Goal: Task Accomplishment & Management: Manage account settings

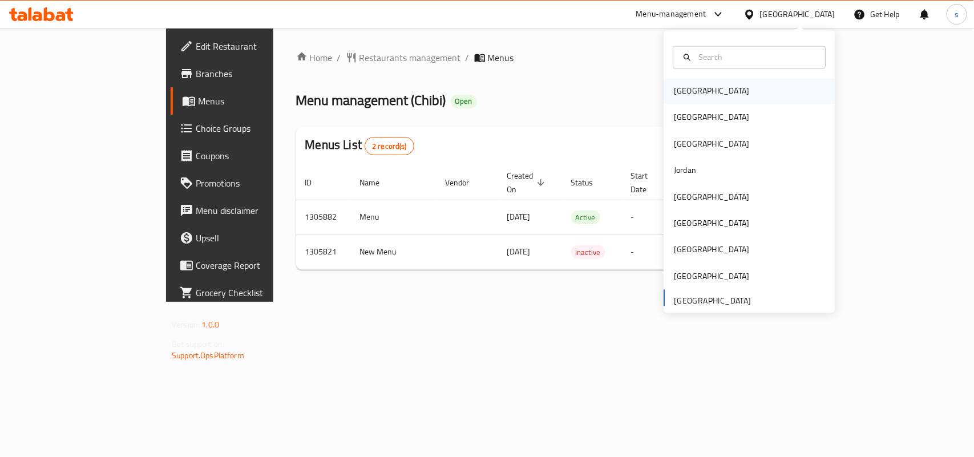
click at [674, 94] on div "[GEOGRAPHIC_DATA]" at bounding box center [711, 91] width 75 height 13
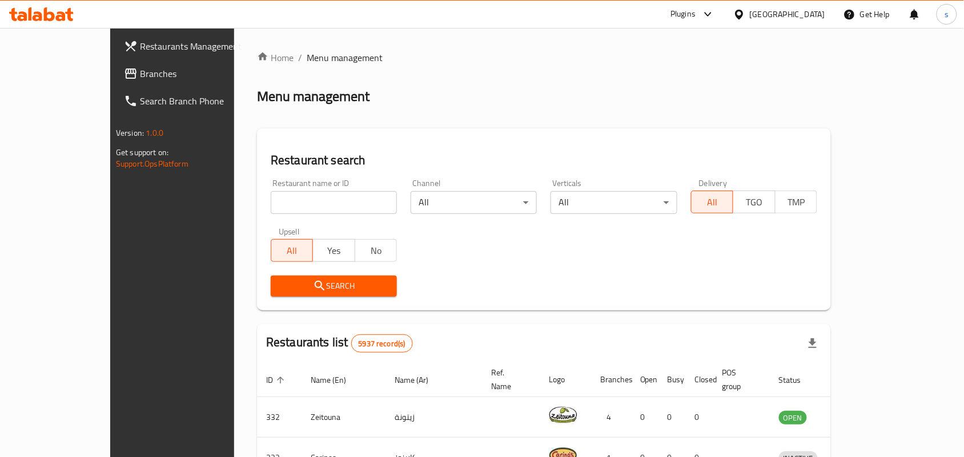
click at [808, 11] on div "[GEOGRAPHIC_DATA]" at bounding box center [786, 14] width 75 height 13
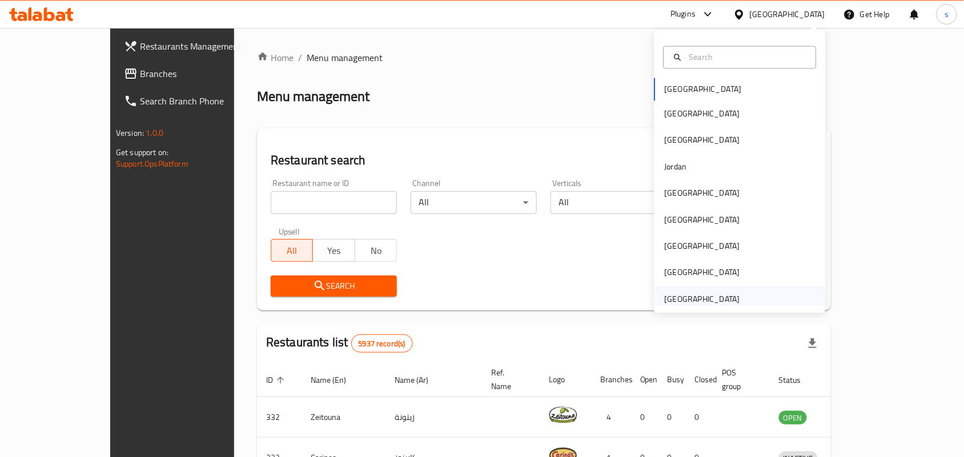
click at [668, 303] on div "[GEOGRAPHIC_DATA]" at bounding box center [701, 299] width 75 height 13
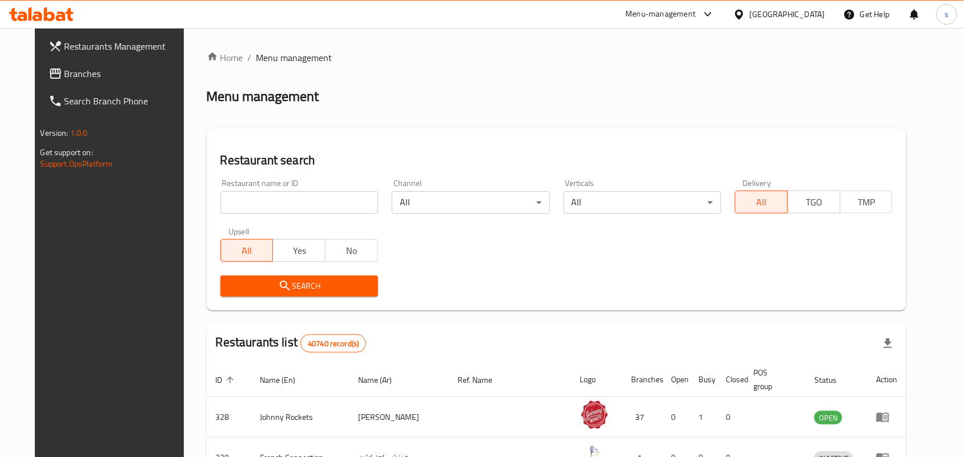
click at [64, 80] on span "Branches" at bounding box center [125, 74] width 122 height 14
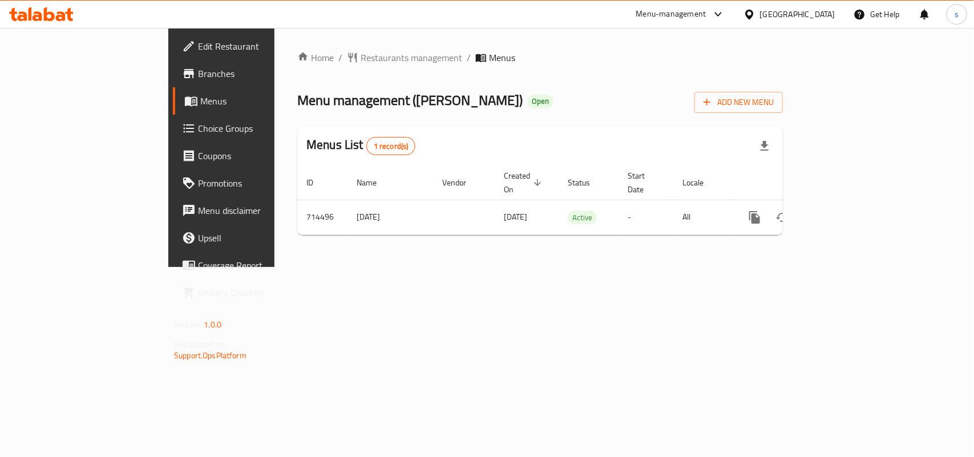
click at [797, 10] on div "[GEOGRAPHIC_DATA]" at bounding box center [797, 14] width 75 height 13
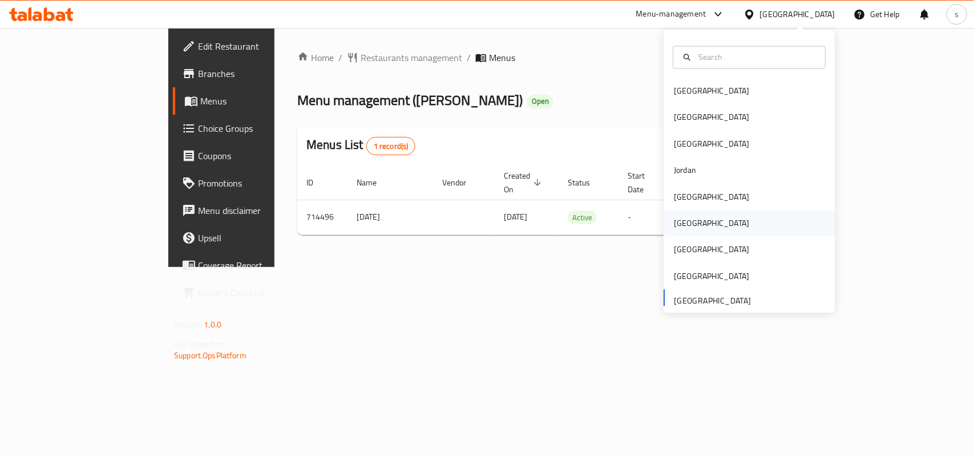
click at [680, 224] on div "[GEOGRAPHIC_DATA]" at bounding box center [711, 223] width 75 height 13
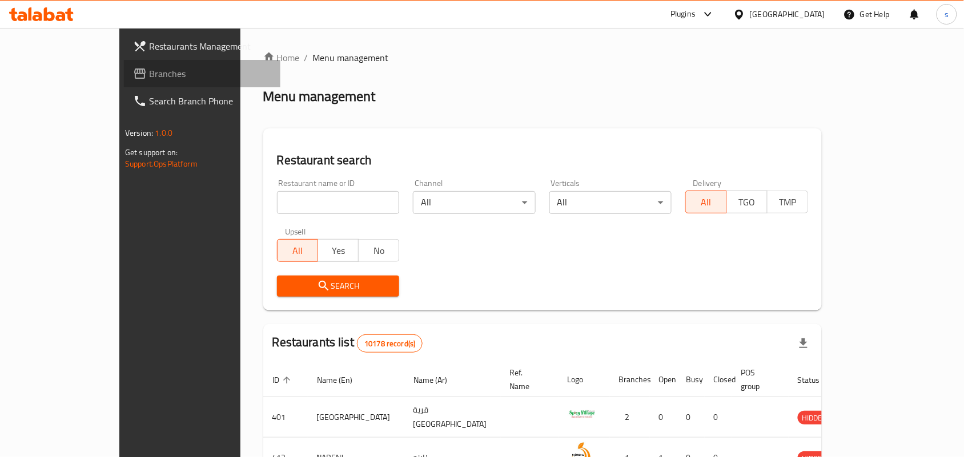
click at [149, 72] on span "Branches" at bounding box center [210, 74] width 122 height 14
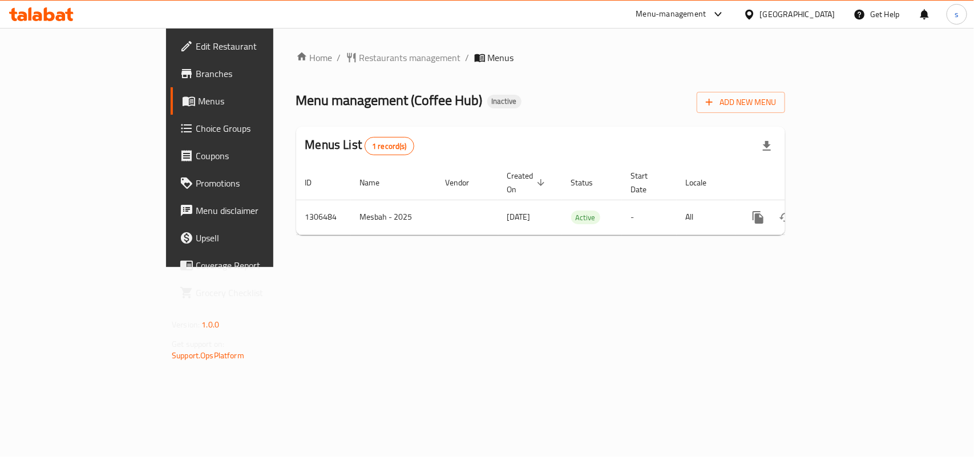
click at [827, 13] on div "[GEOGRAPHIC_DATA]" at bounding box center [797, 14] width 75 height 13
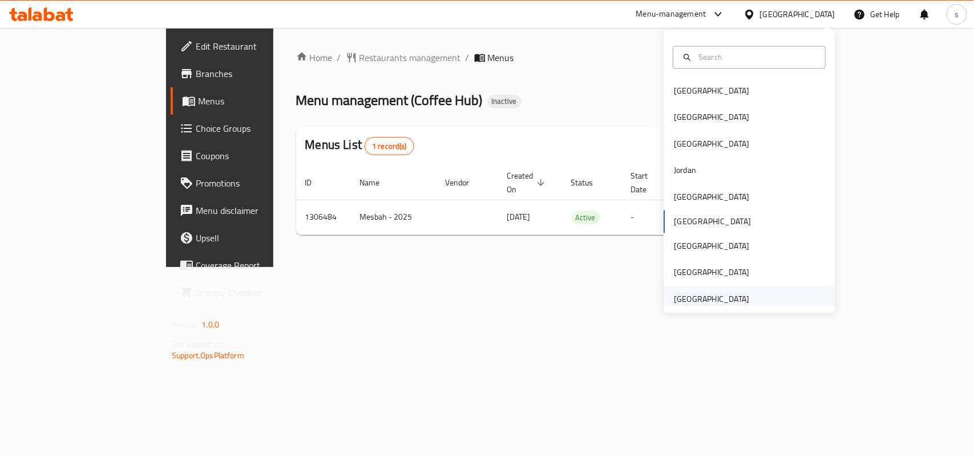
click at [729, 303] on div "[GEOGRAPHIC_DATA]" at bounding box center [711, 299] width 75 height 13
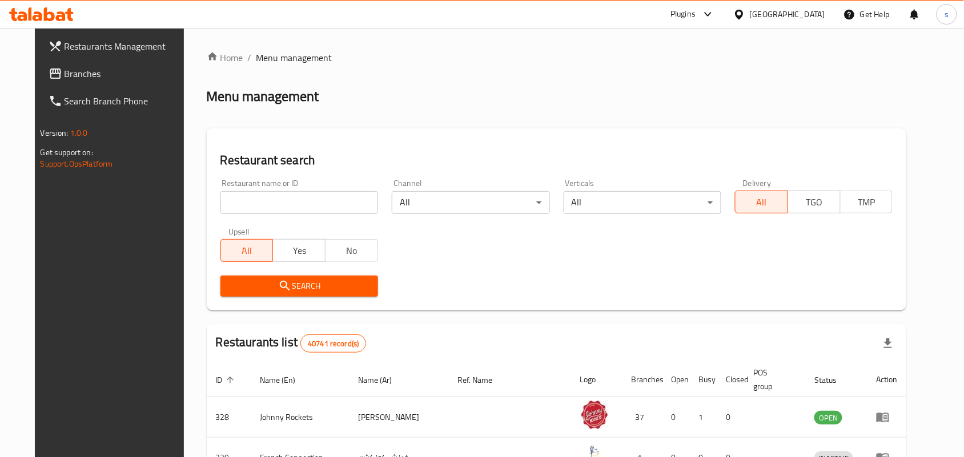
click at [64, 79] on span "Branches" at bounding box center [125, 74] width 122 height 14
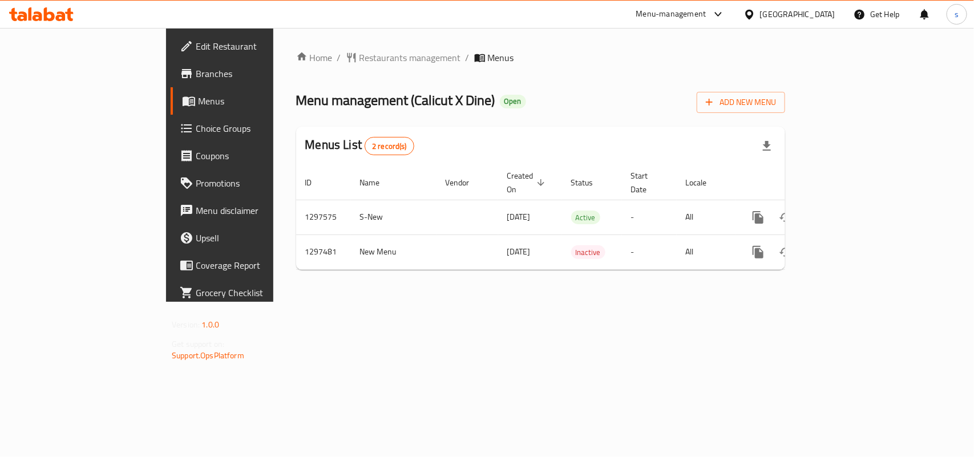
click at [791, 16] on div "[GEOGRAPHIC_DATA]" at bounding box center [797, 14] width 75 height 13
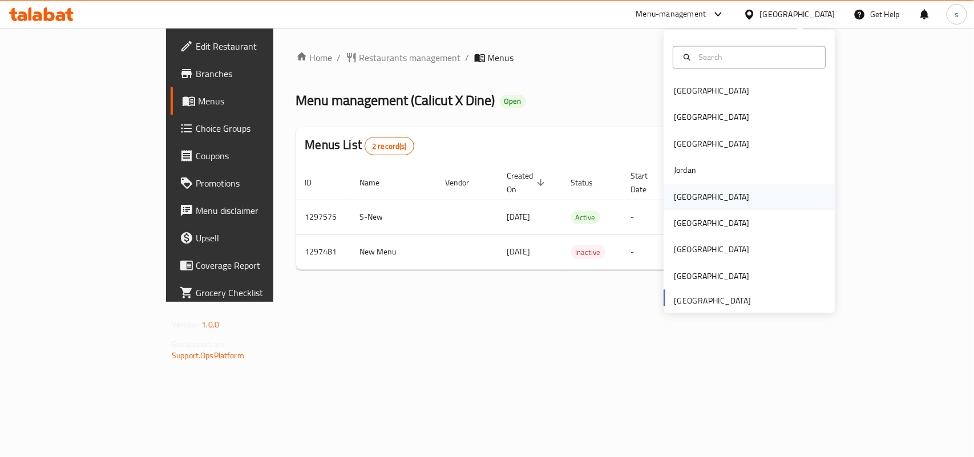
click at [689, 204] on div "Kuwait" at bounding box center [712, 197] width 94 height 26
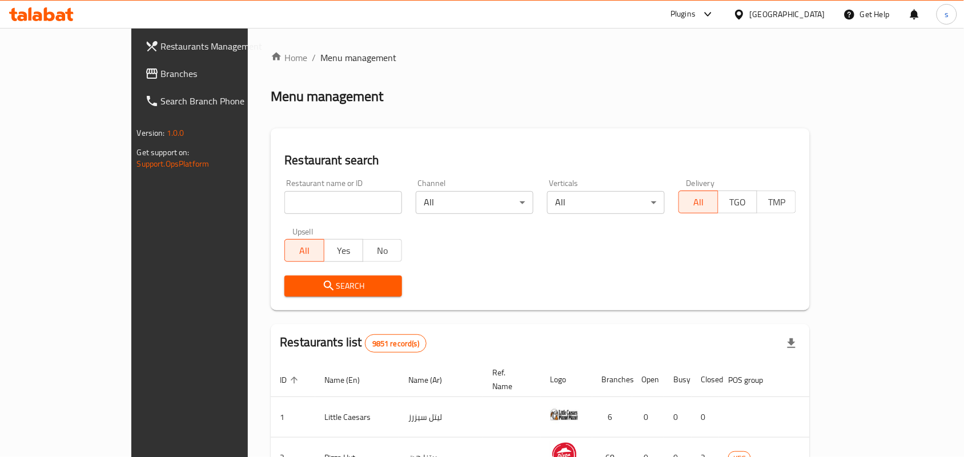
click at [161, 75] on span "Branches" at bounding box center [222, 74] width 122 height 14
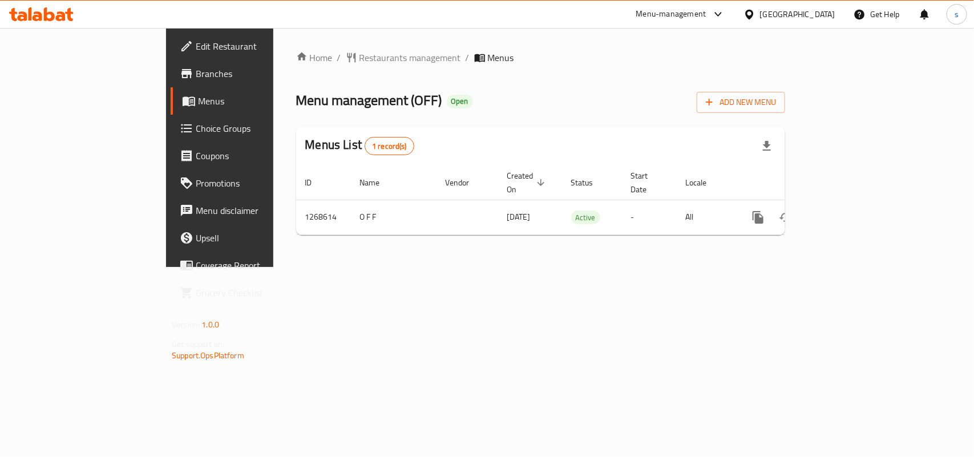
click at [832, 19] on div "[GEOGRAPHIC_DATA]" at bounding box center [797, 14] width 75 height 13
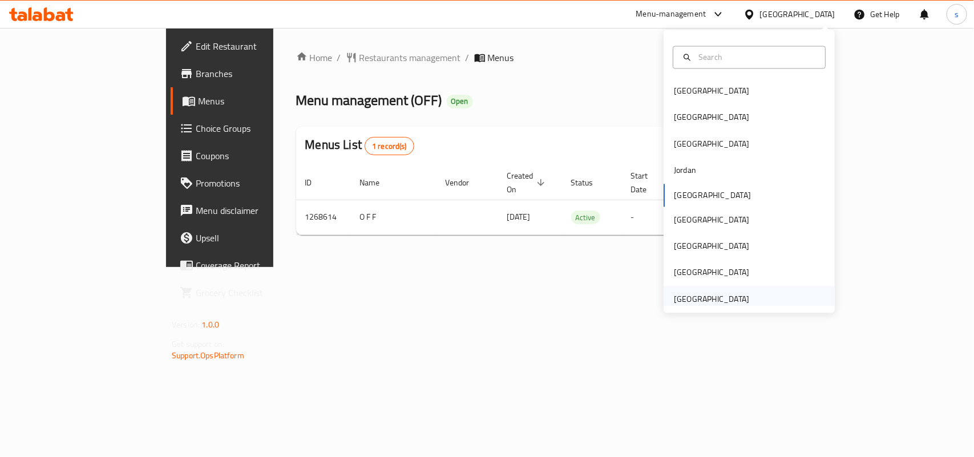
click at [692, 300] on div "[GEOGRAPHIC_DATA]" at bounding box center [711, 299] width 75 height 13
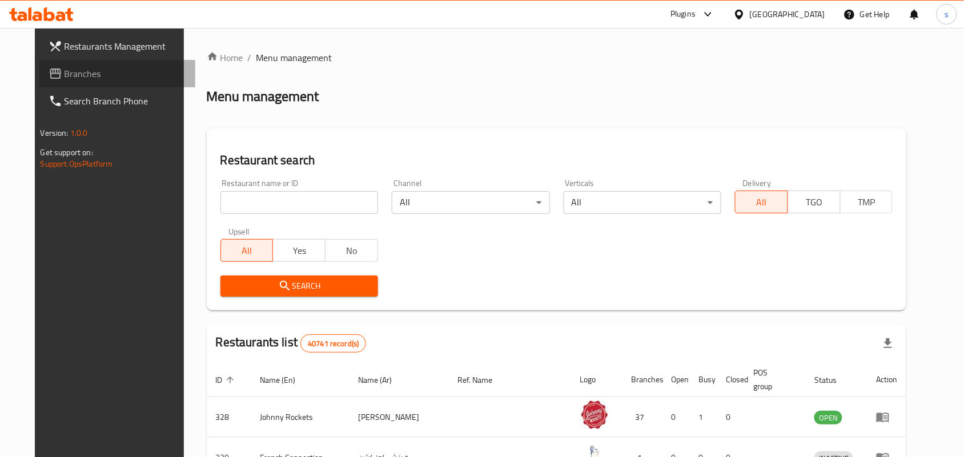
click at [66, 77] on span "Branches" at bounding box center [125, 74] width 122 height 14
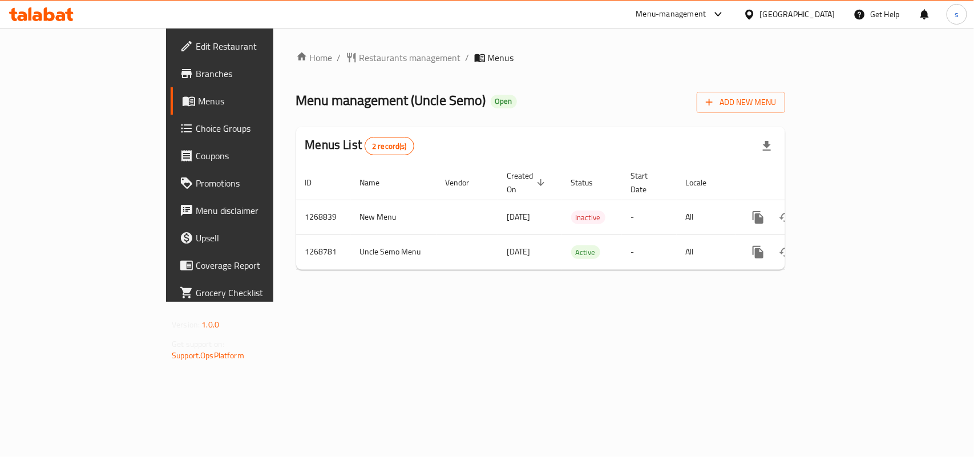
click at [778, 10] on div "[GEOGRAPHIC_DATA]" at bounding box center [797, 14] width 75 height 13
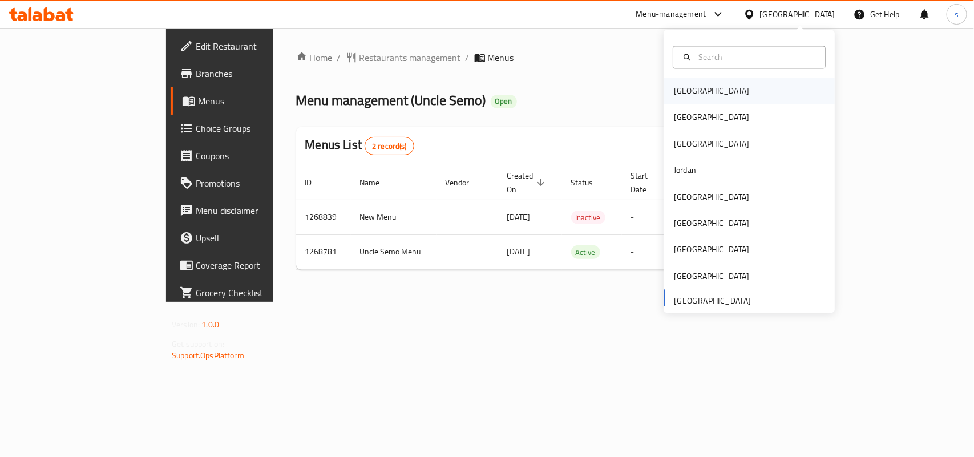
click at [674, 92] on div "[GEOGRAPHIC_DATA]" at bounding box center [711, 91] width 75 height 13
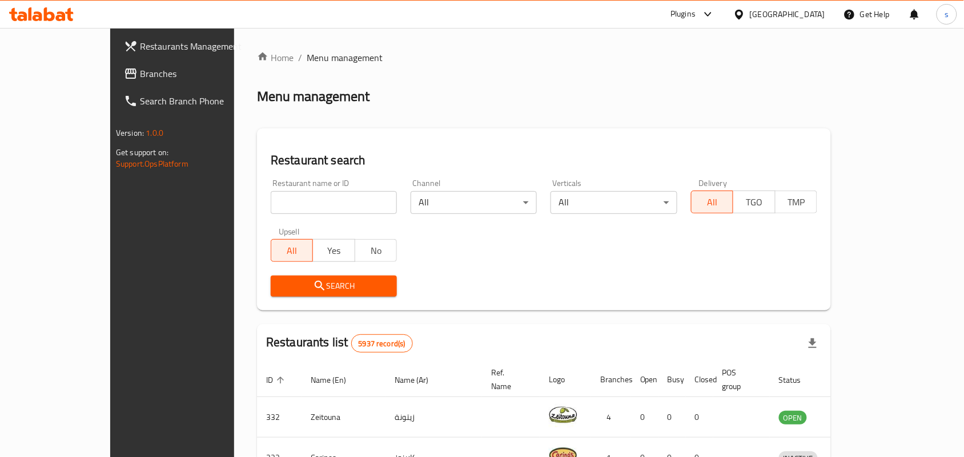
click at [812, 10] on div "[GEOGRAPHIC_DATA]" at bounding box center [786, 14] width 75 height 13
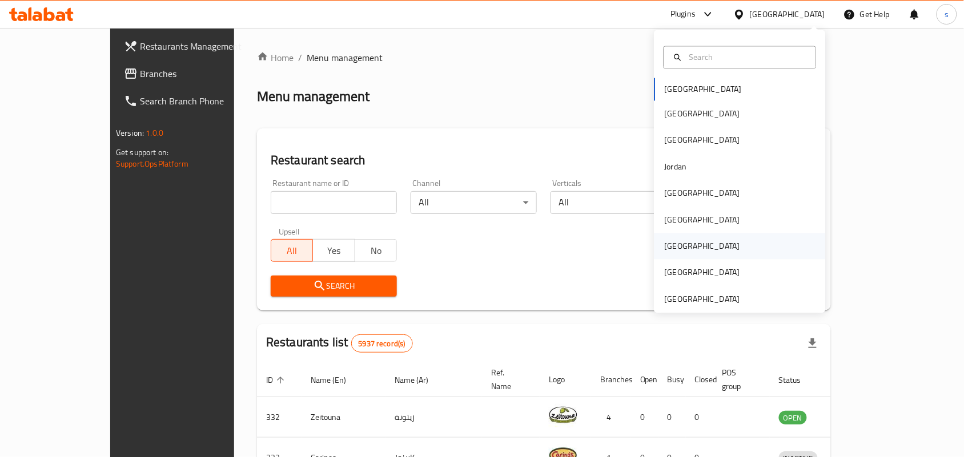
click at [671, 248] on div "[GEOGRAPHIC_DATA]" at bounding box center [701, 246] width 75 height 13
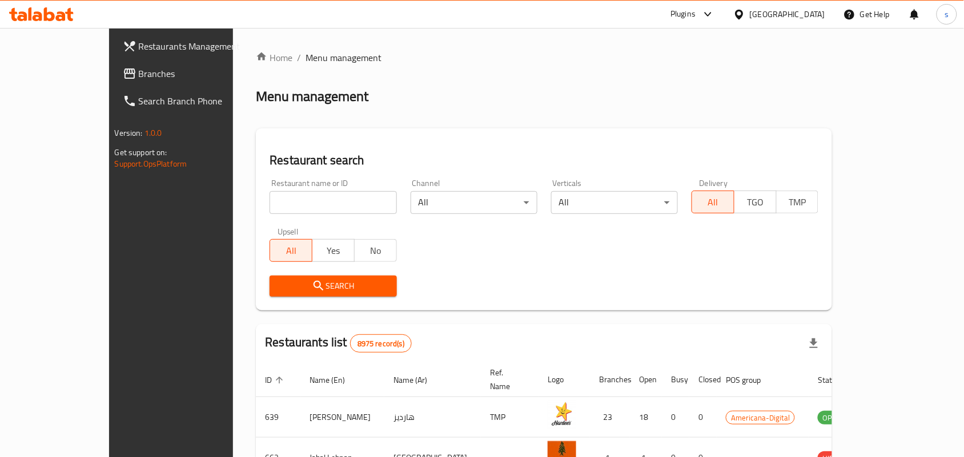
click at [139, 73] on span "Branches" at bounding box center [200, 74] width 122 height 14
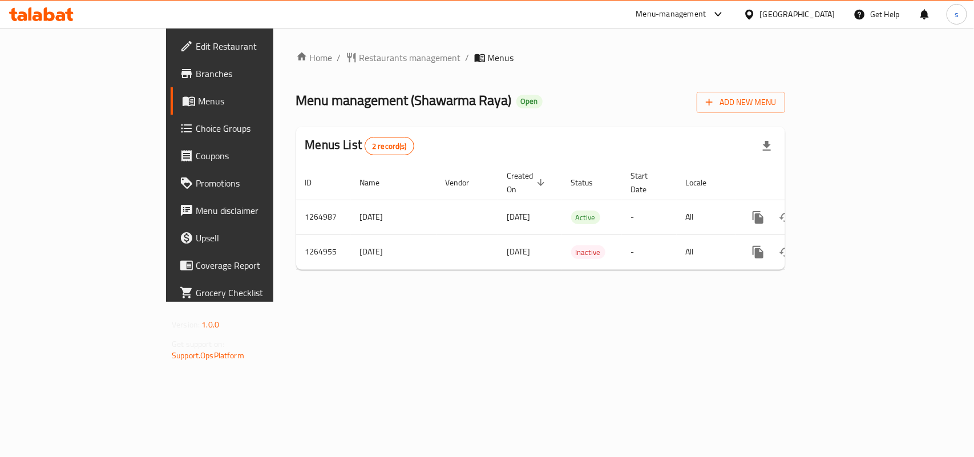
click at [834, 15] on div "[GEOGRAPHIC_DATA]" at bounding box center [797, 14] width 75 height 13
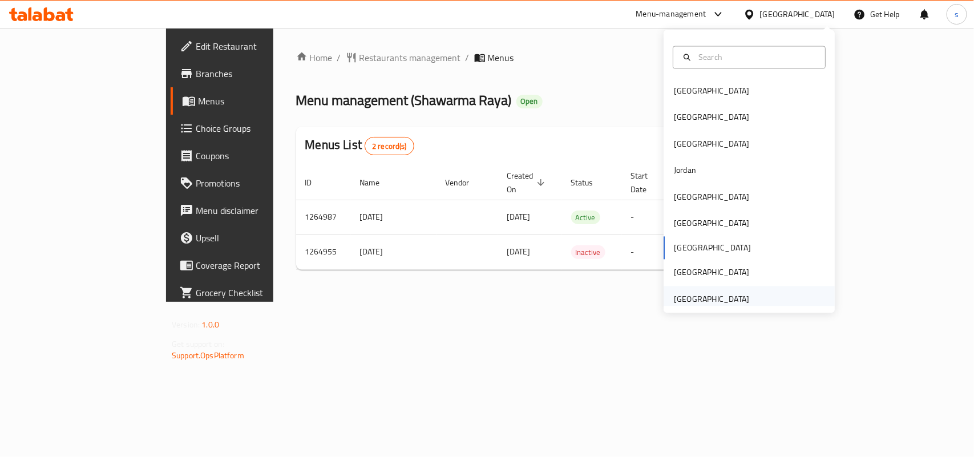
click at [691, 301] on div "[GEOGRAPHIC_DATA]" at bounding box center [711, 299] width 75 height 13
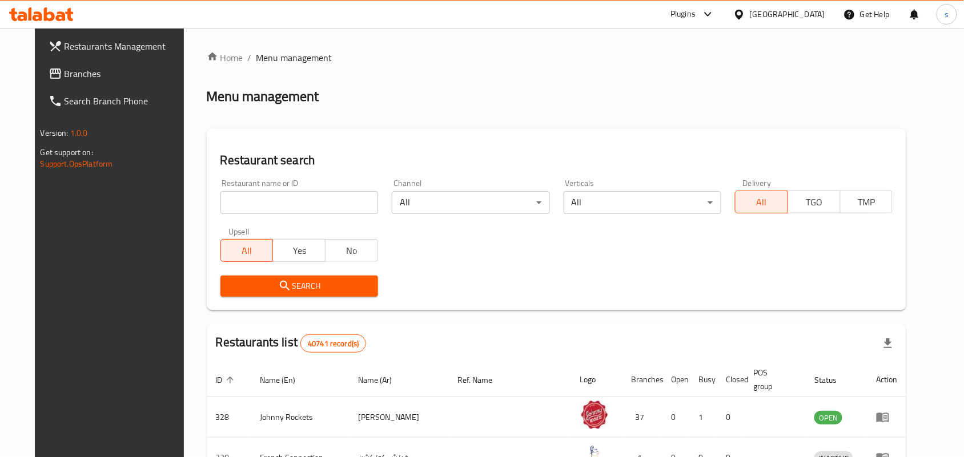
drag, startPoint x: 809, startPoint y: 12, endPoint x: 804, endPoint y: 18, distance: 8.5
click at [809, 12] on div "[GEOGRAPHIC_DATA]" at bounding box center [786, 14] width 75 height 13
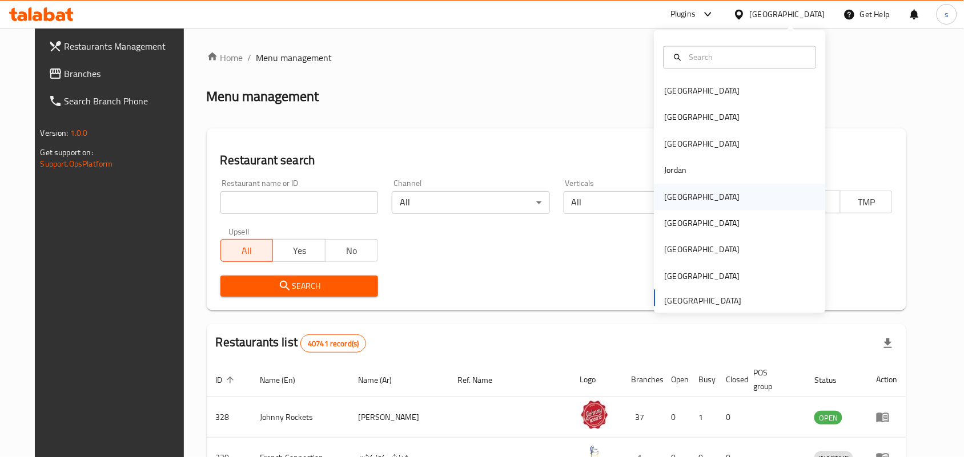
click at [668, 194] on div "[GEOGRAPHIC_DATA]" at bounding box center [701, 197] width 75 height 13
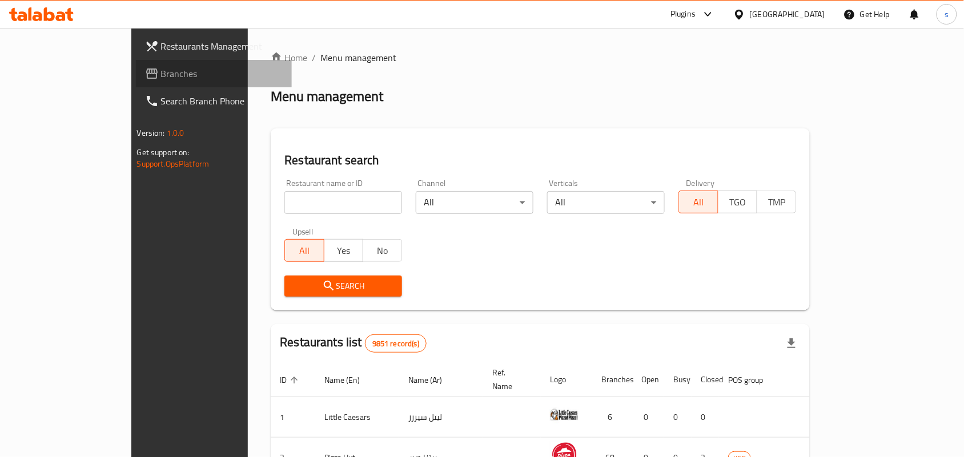
click at [161, 73] on span "Branches" at bounding box center [222, 74] width 122 height 14
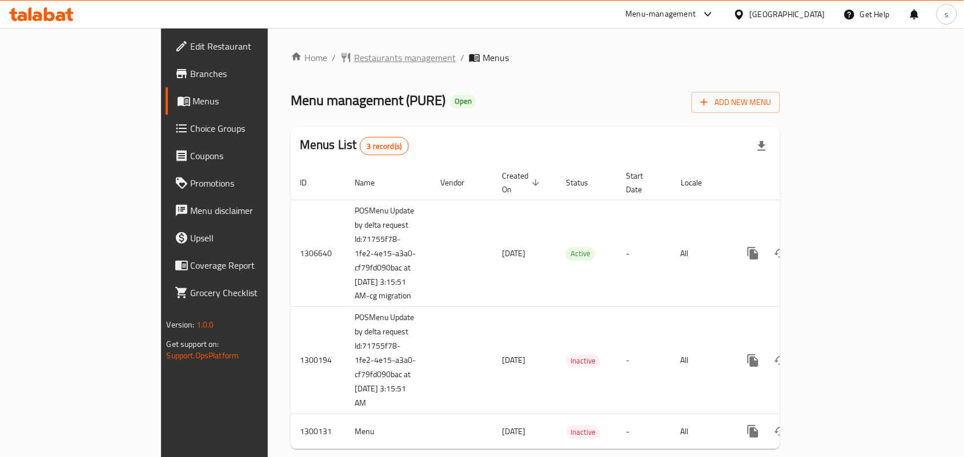
click at [354, 60] on span "Restaurants management" at bounding box center [405, 58] width 102 height 14
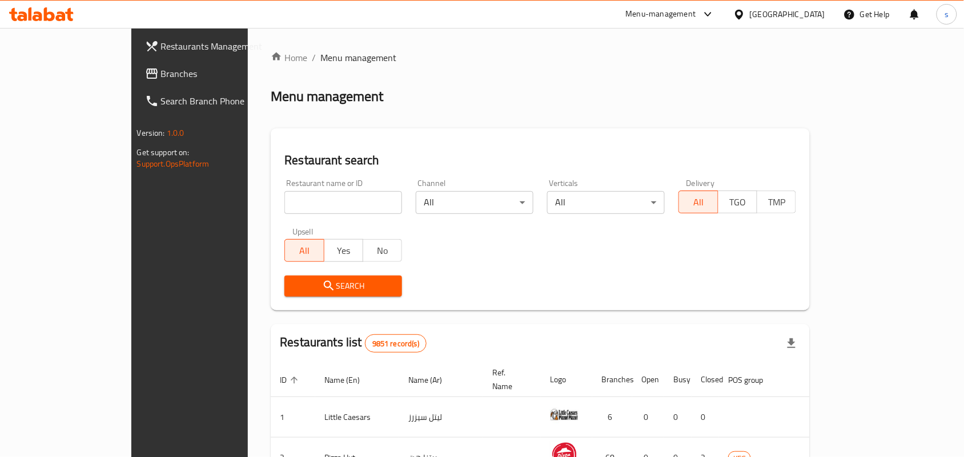
click at [284, 200] on input "search" at bounding box center [343, 202] width 118 height 23
paste input "701631"
type input "701631"
click at [293, 287] on span "Search" at bounding box center [342, 286] width 99 height 14
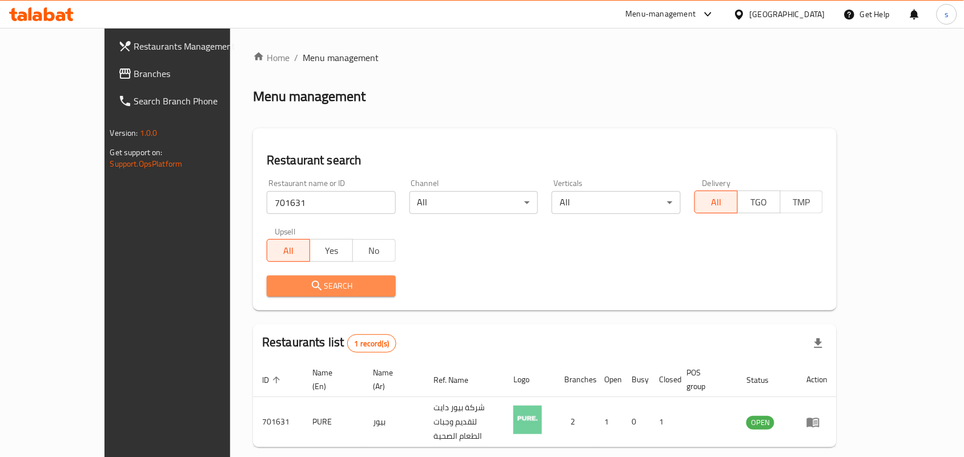
click at [290, 280] on span "Search" at bounding box center [331, 286] width 111 height 14
click at [303, 283] on span "Search" at bounding box center [331, 286] width 111 height 14
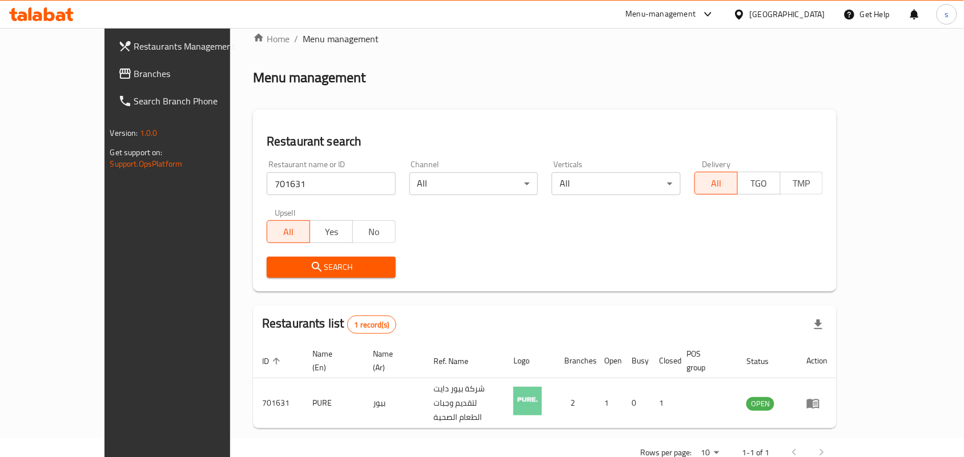
scroll to position [30, 0]
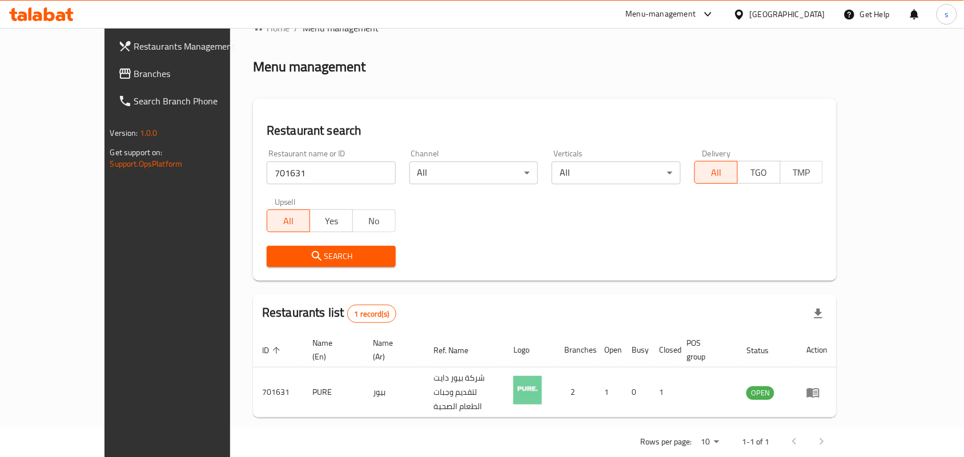
click at [412, 50] on div "Home / Menu management Menu management Restaurant search Restaurant name or ID …" at bounding box center [544, 239] width 583 height 436
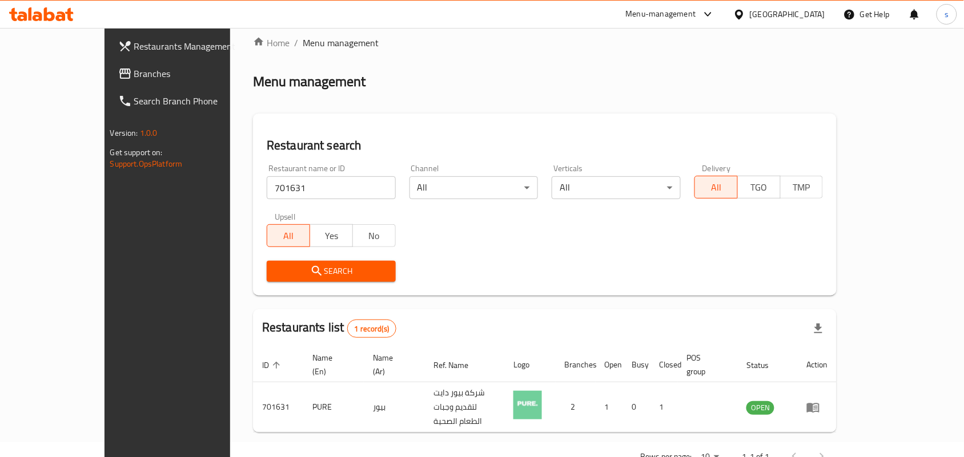
scroll to position [0, 0]
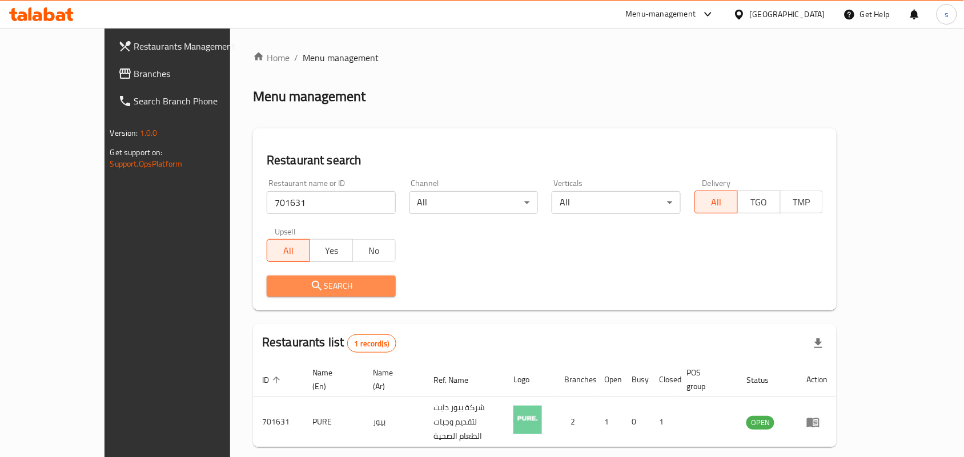
click at [292, 283] on span "Search" at bounding box center [331, 286] width 111 height 14
click at [671, 260] on div "Restaurant name or ID 701631 Restaurant name or ID Channel All ​ Verticals All …" at bounding box center [545, 237] width 570 height 131
click at [816, 10] on div "[GEOGRAPHIC_DATA]" at bounding box center [786, 14] width 75 height 13
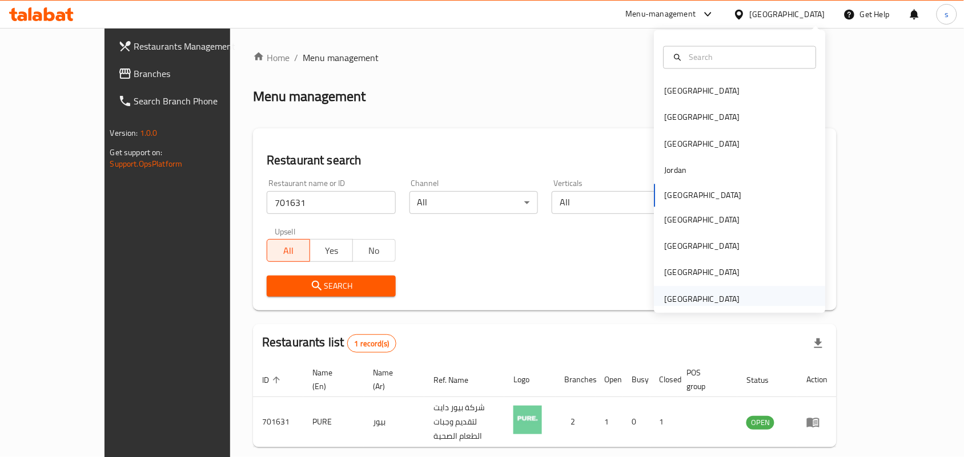
click at [708, 298] on div "[GEOGRAPHIC_DATA]" at bounding box center [701, 299] width 75 height 13
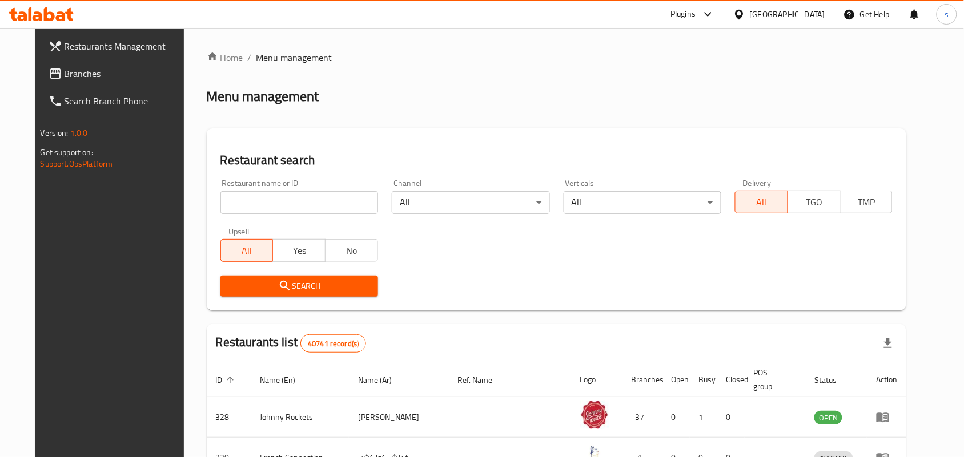
click at [64, 75] on span "Branches" at bounding box center [125, 74] width 122 height 14
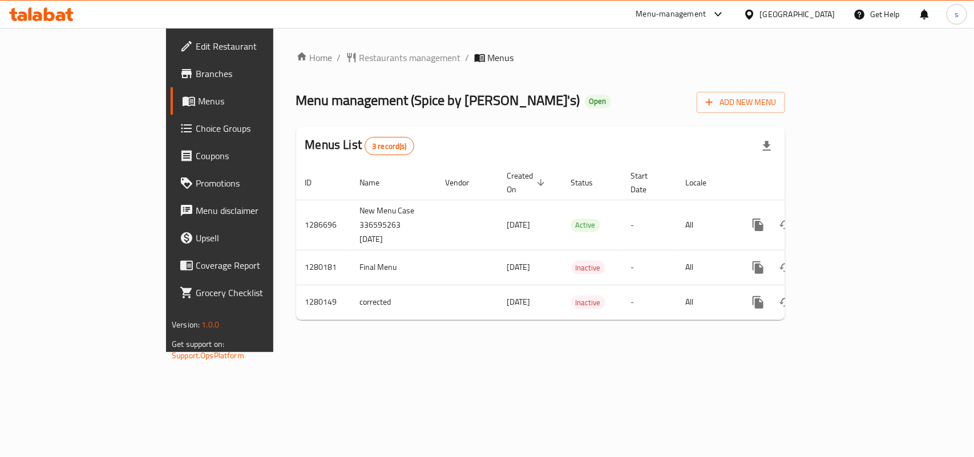
click at [757, 10] on div at bounding box center [752, 14] width 17 height 13
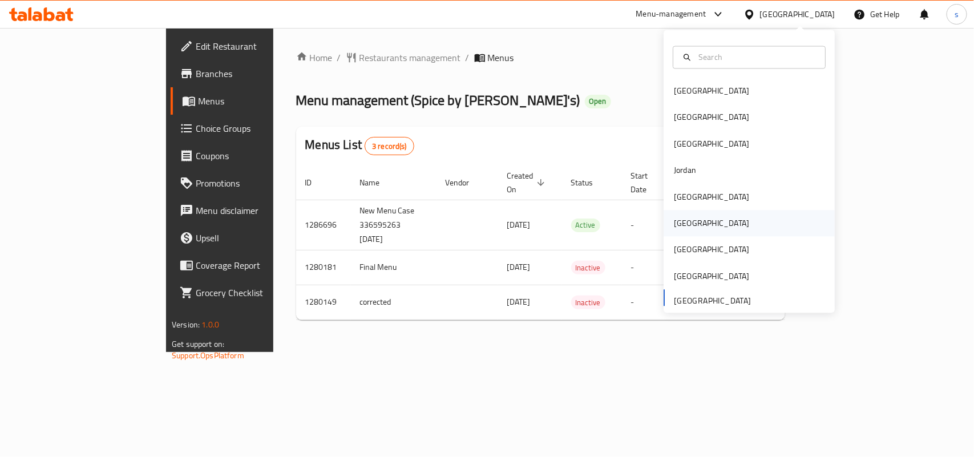
click at [678, 221] on div "[GEOGRAPHIC_DATA]" at bounding box center [711, 223] width 75 height 13
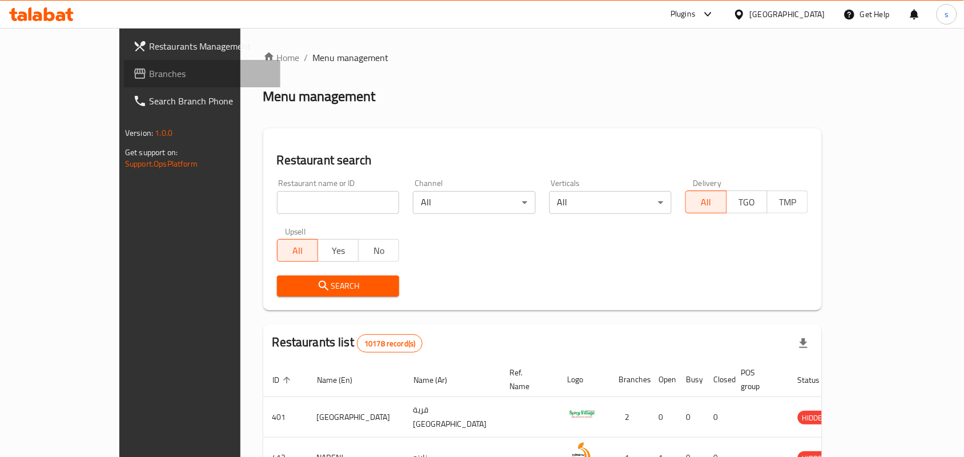
click at [149, 68] on span "Branches" at bounding box center [210, 74] width 122 height 14
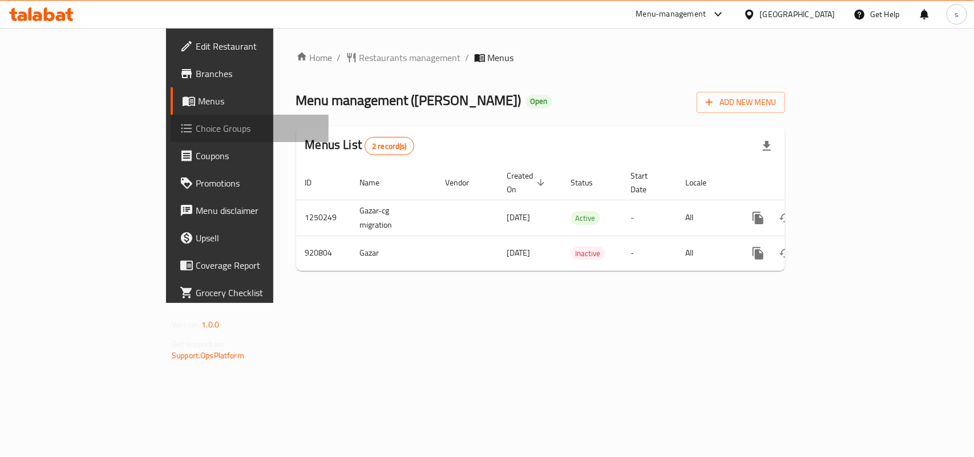
click at [196, 127] on span "Choice Groups" at bounding box center [258, 129] width 124 height 14
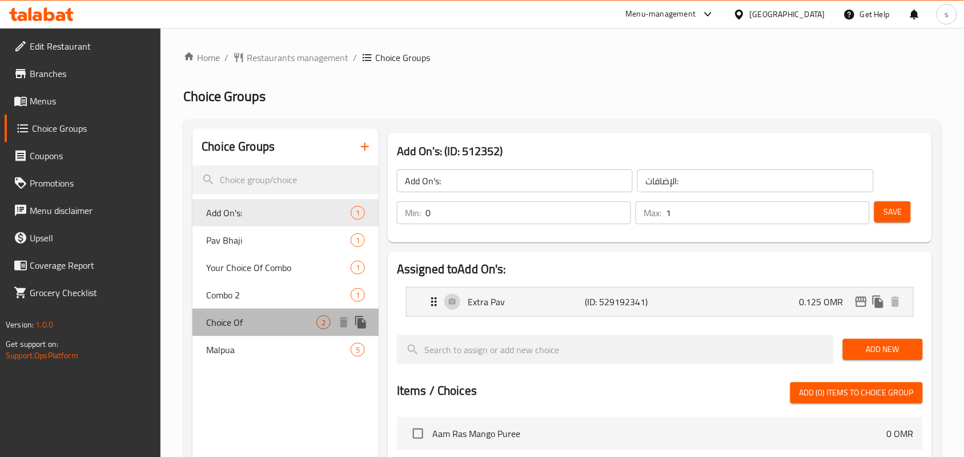
click at [223, 326] on span "Choice Of" at bounding box center [261, 323] width 110 height 14
type input "Choice Of"
type input "اختيار من"
type input "1"
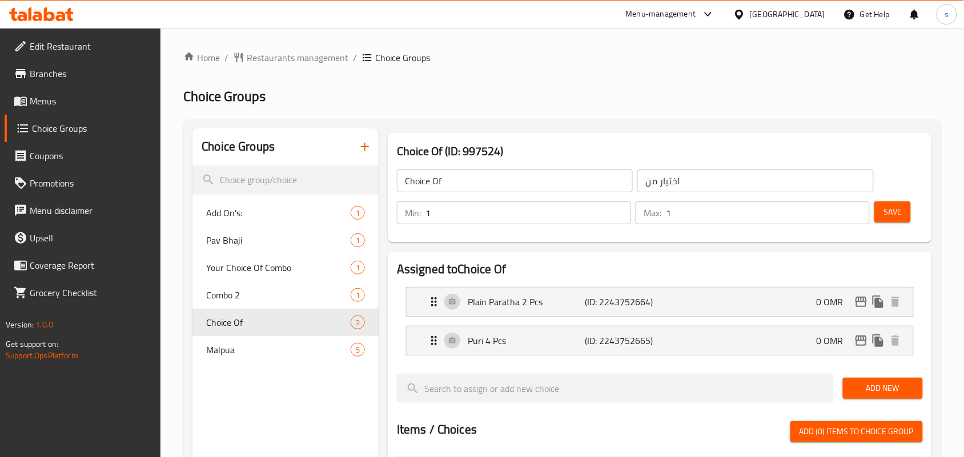
click at [812, 13] on div "Oman" at bounding box center [786, 14] width 75 height 13
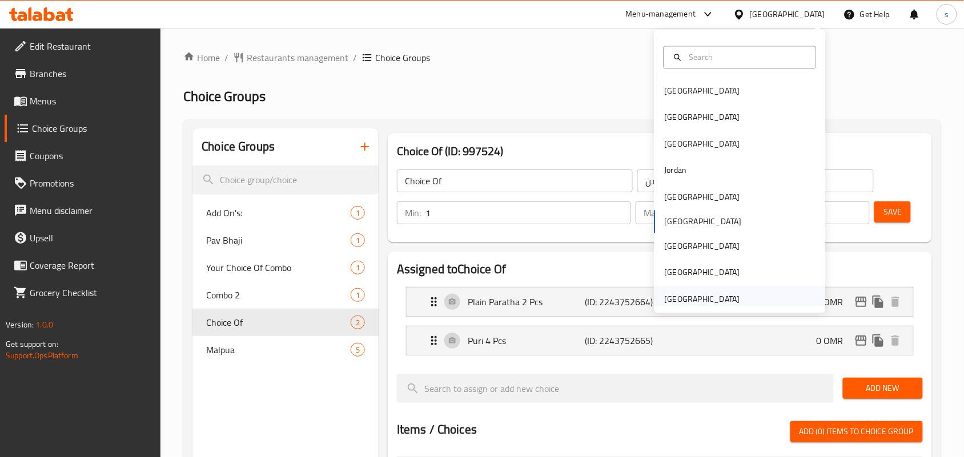
click at [709, 296] on div "[GEOGRAPHIC_DATA]" at bounding box center [701, 299] width 75 height 13
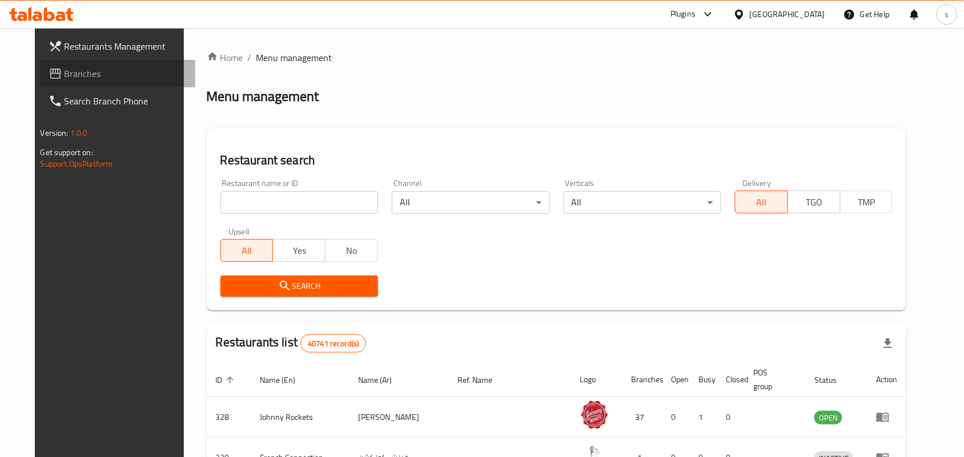
click at [64, 75] on span "Branches" at bounding box center [125, 74] width 122 height 14
